Goal: Download file/media

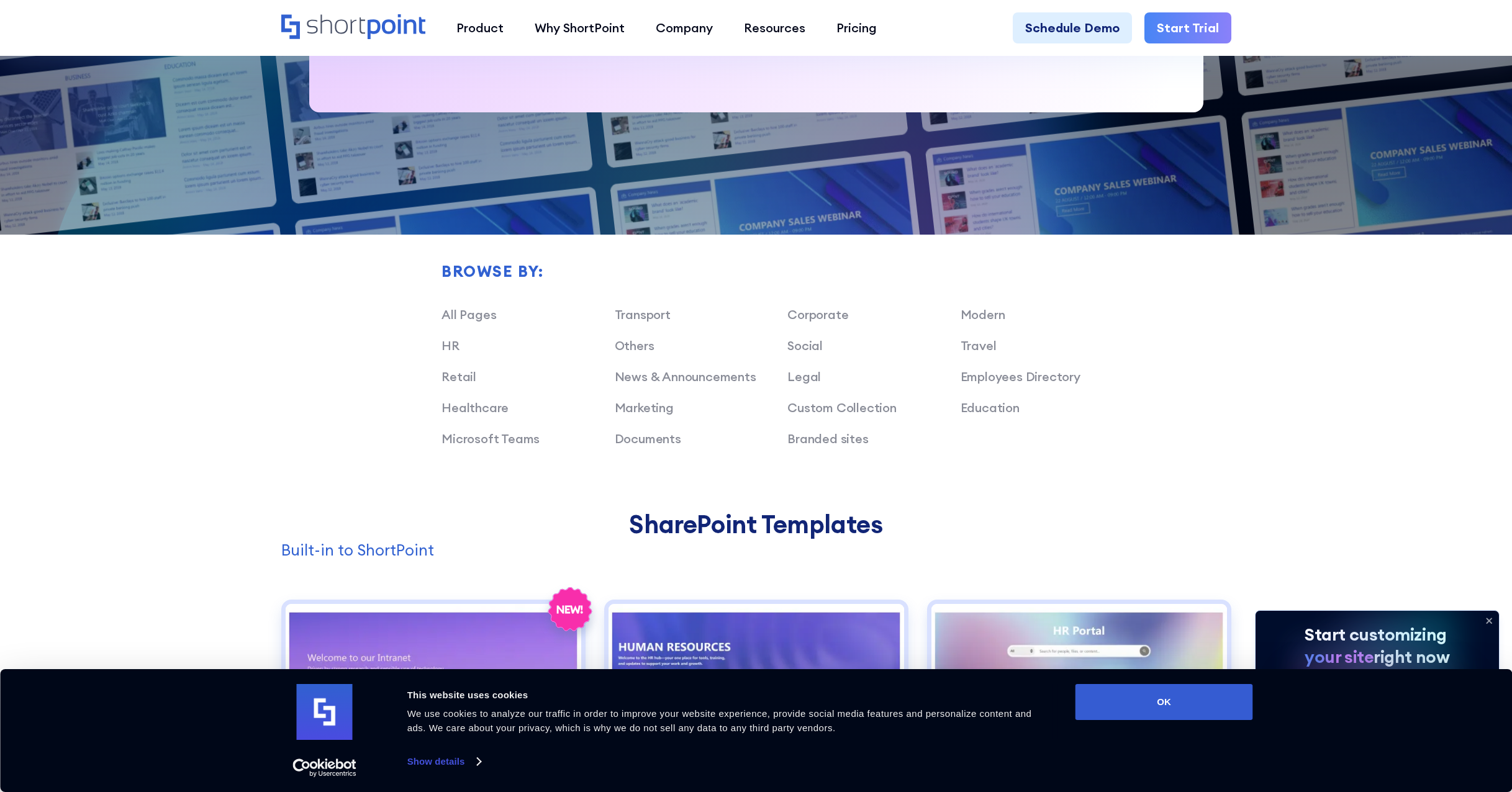
scroll to position [1056, 0]
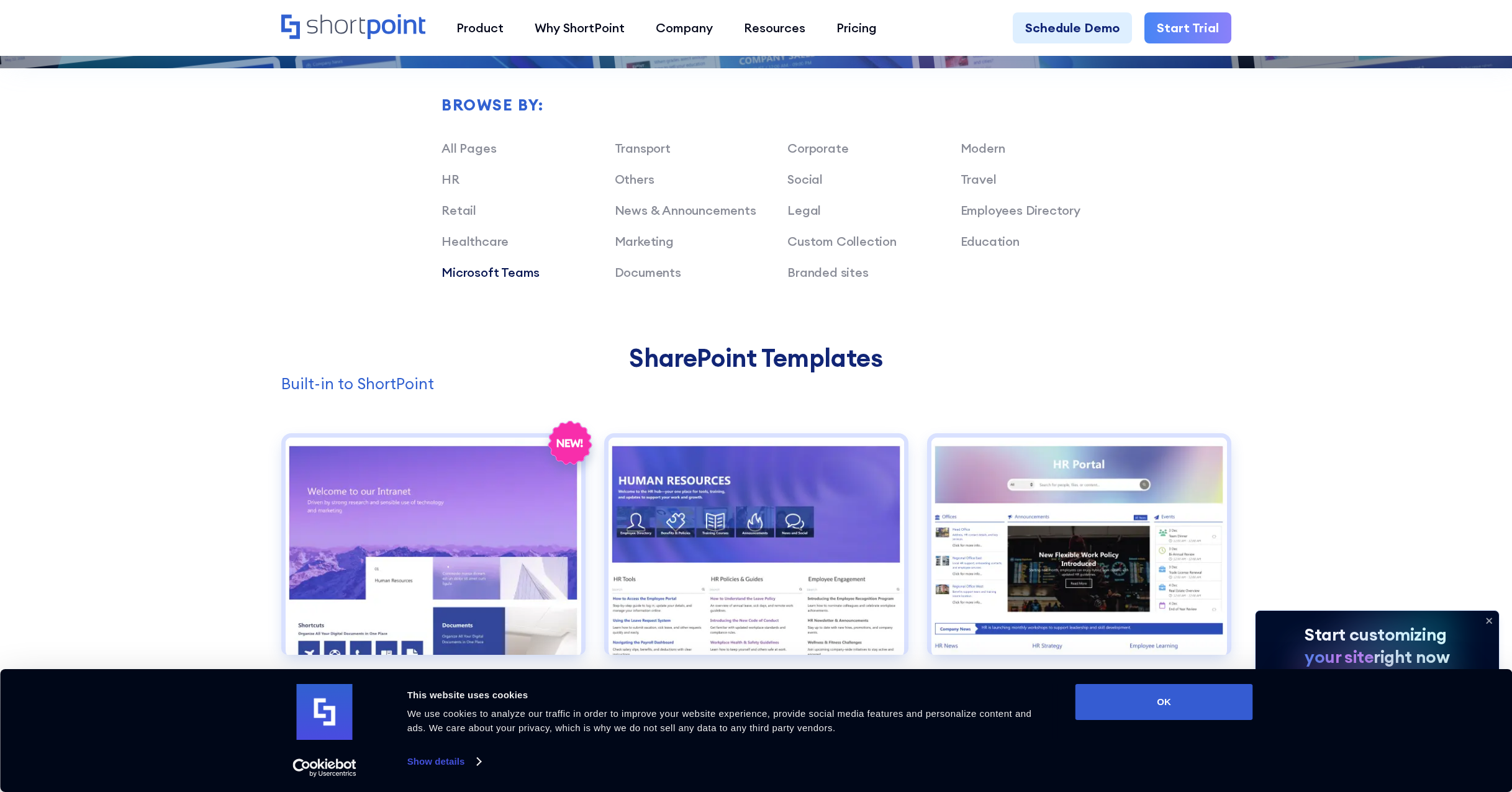
click at [506, 273] on link "Microsoft Teams" at bounding box center [490, 271] width 98 height 15
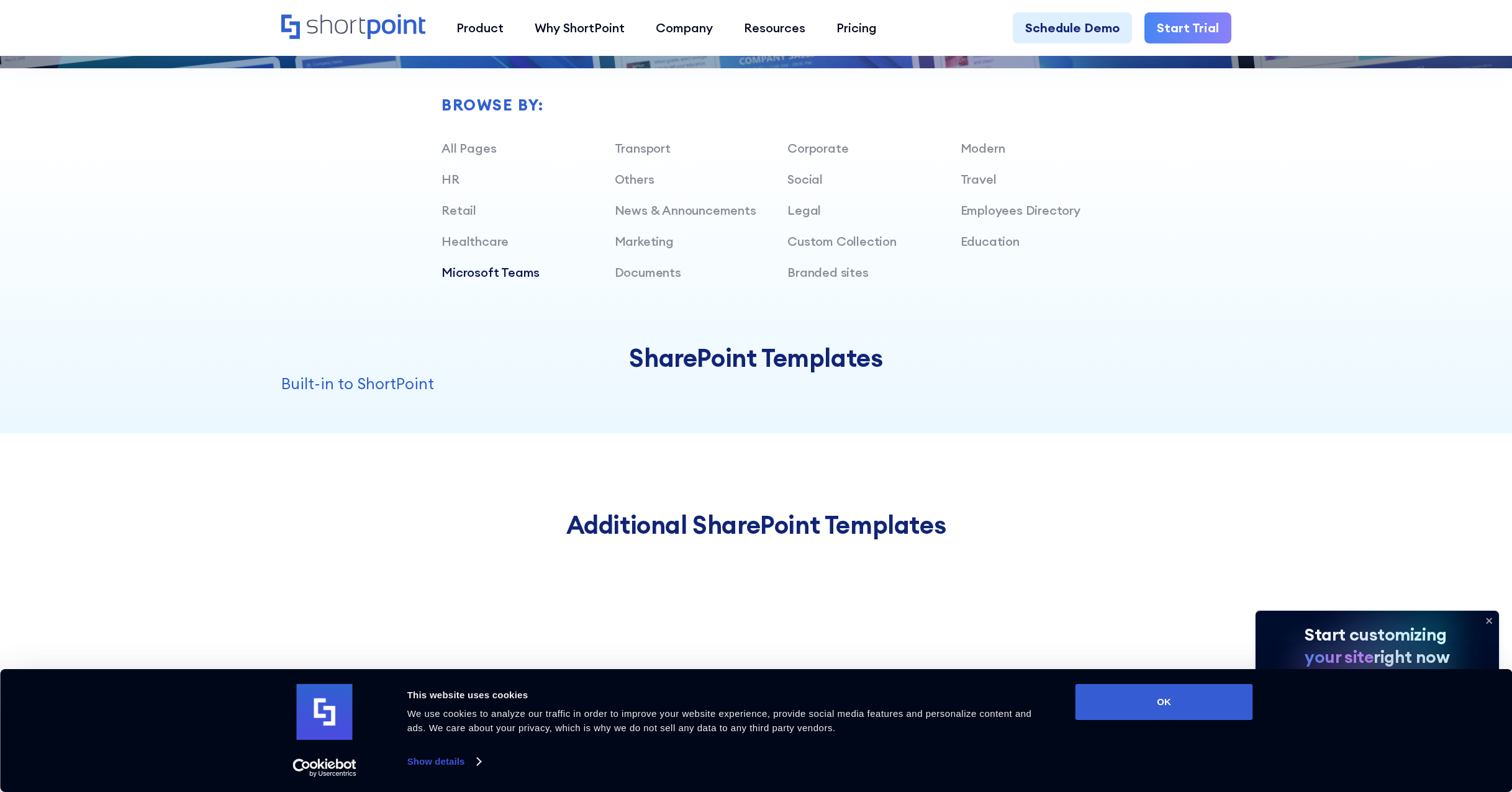
click at [767, 528] on h2 "Additional SharePoint Templates" at bounding box center [757, 526] width 950 height 29
click at [450, 176] on link "HR" at bounding box center [450, 178] width 18 height 15
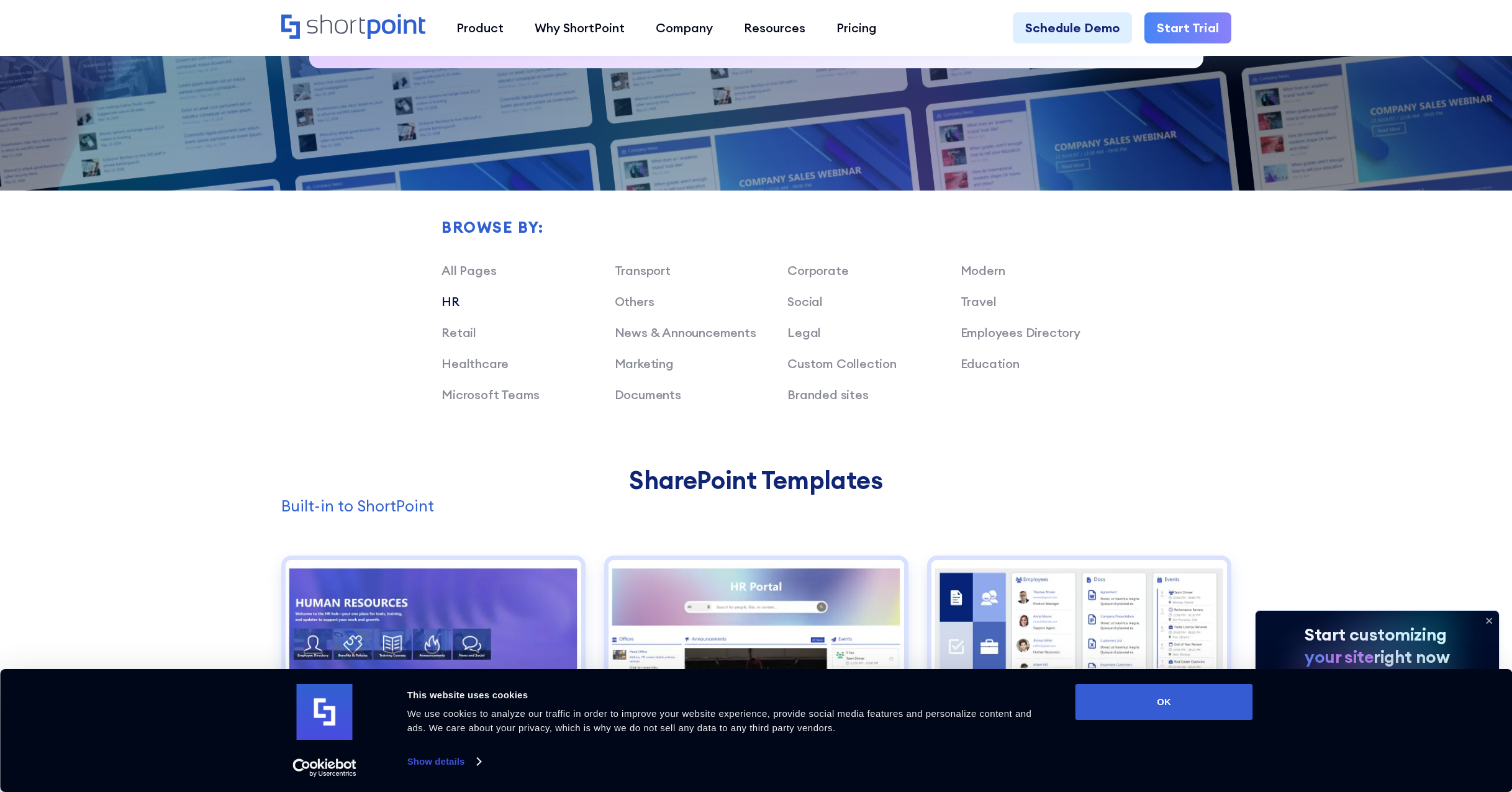
scroll to position [807, 0]
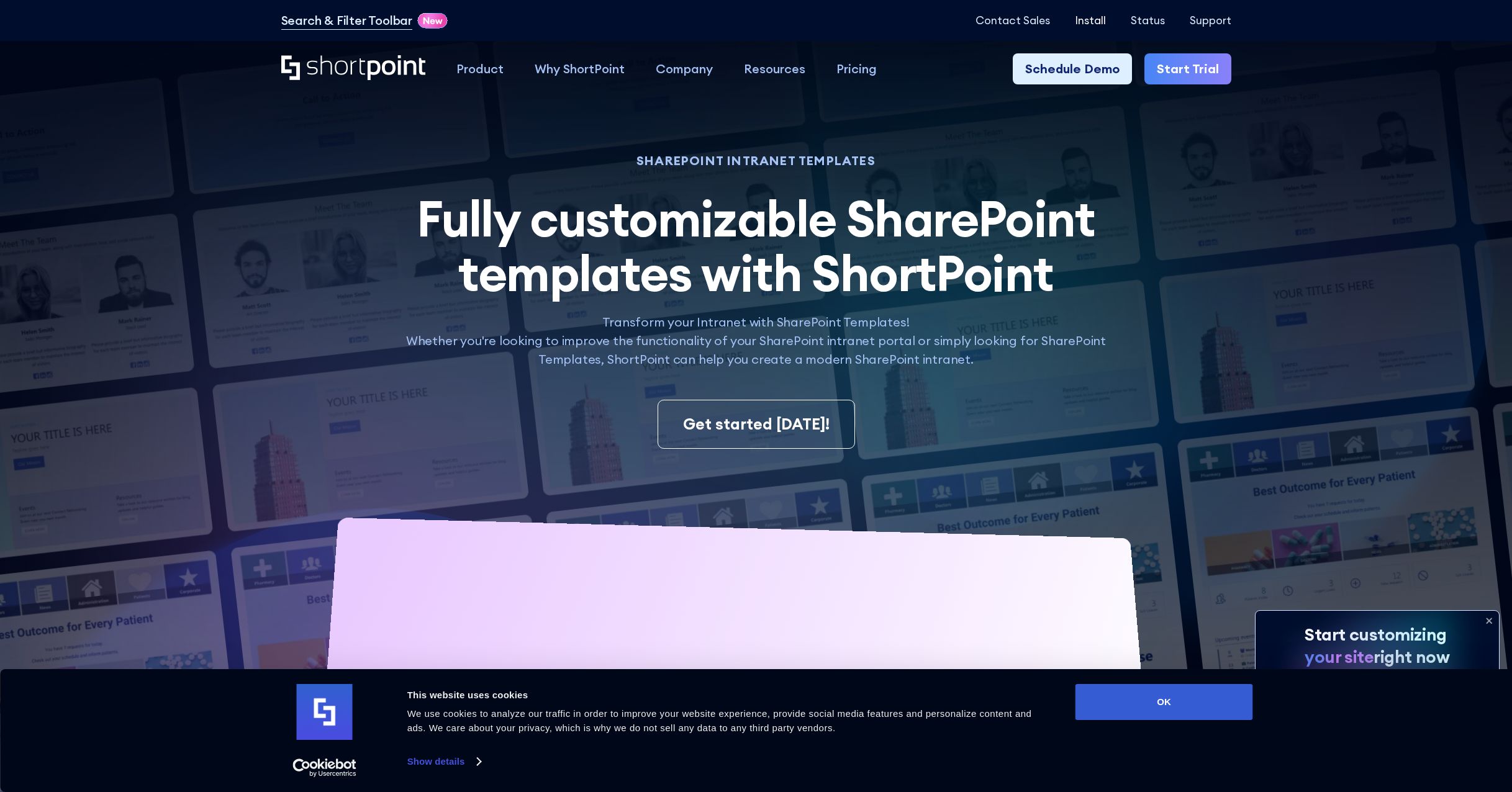
click at [1084, 23] on p "Install" at bounding box center [1090, 20] width 31 height 12
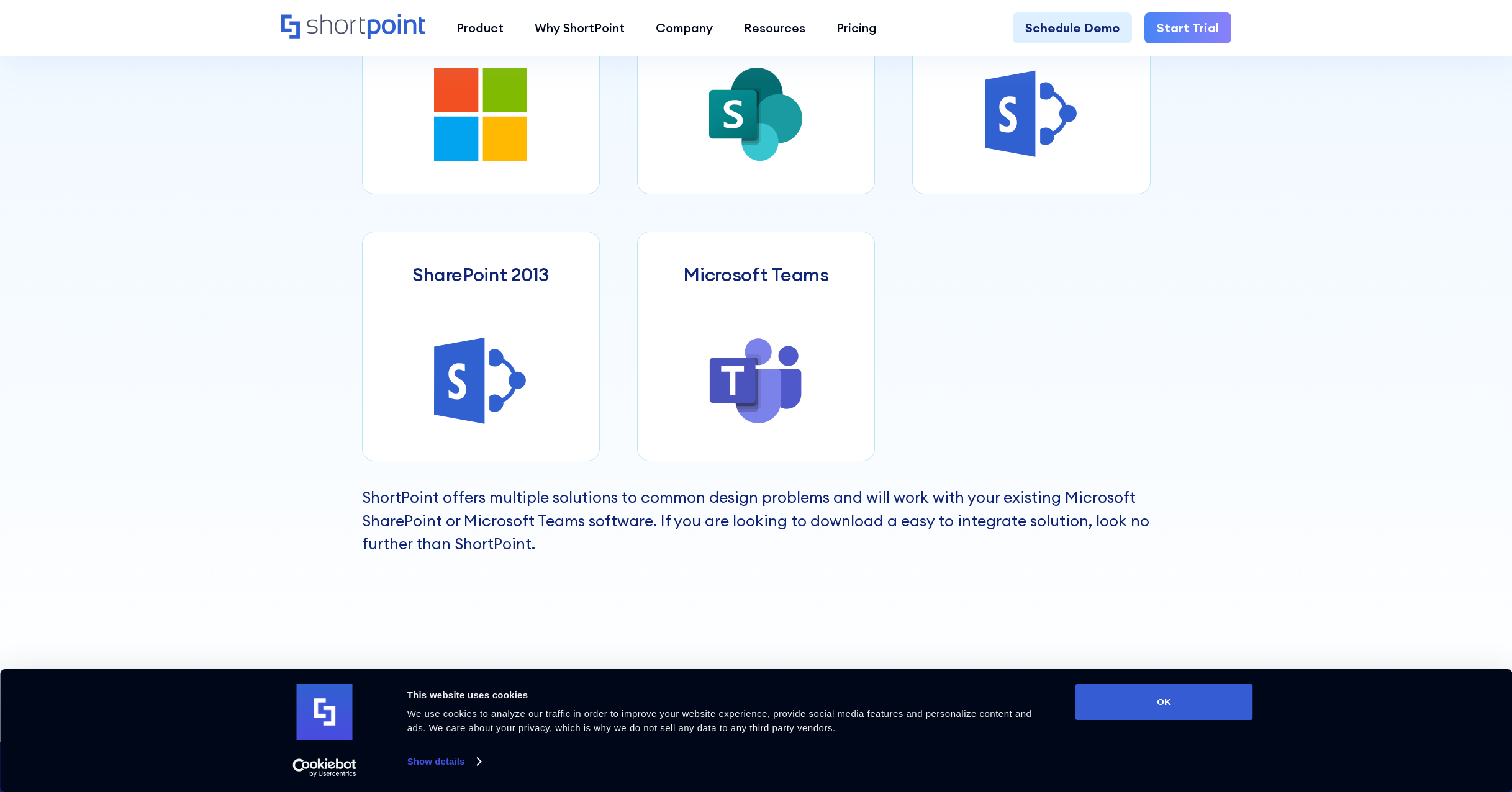
scroll to position [683, 0]
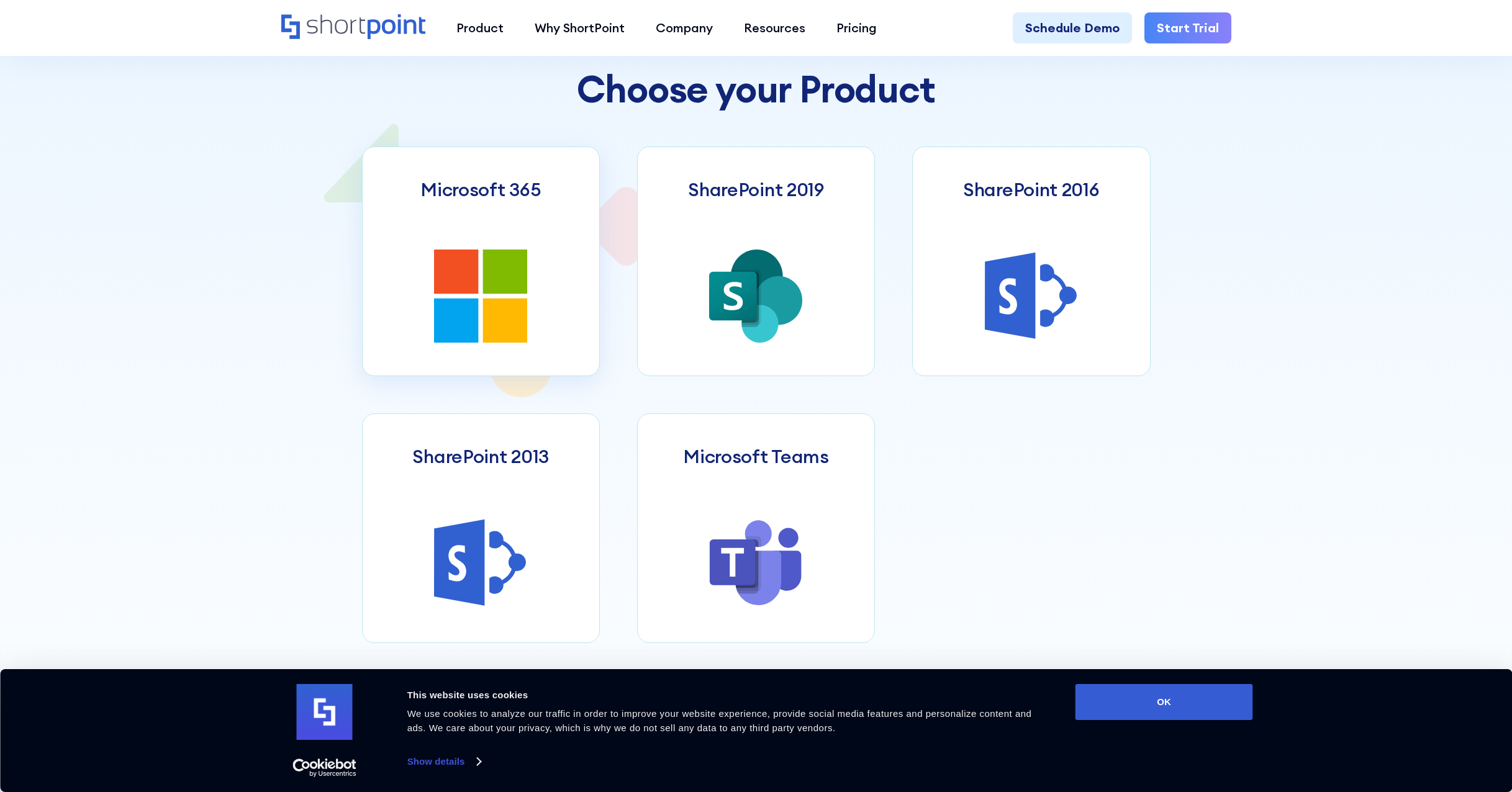
click at [485, 290] on icon at bounding box center [505, 271] width 44 height 44
